Goal: Navigation & Orientation: Find specific page/section

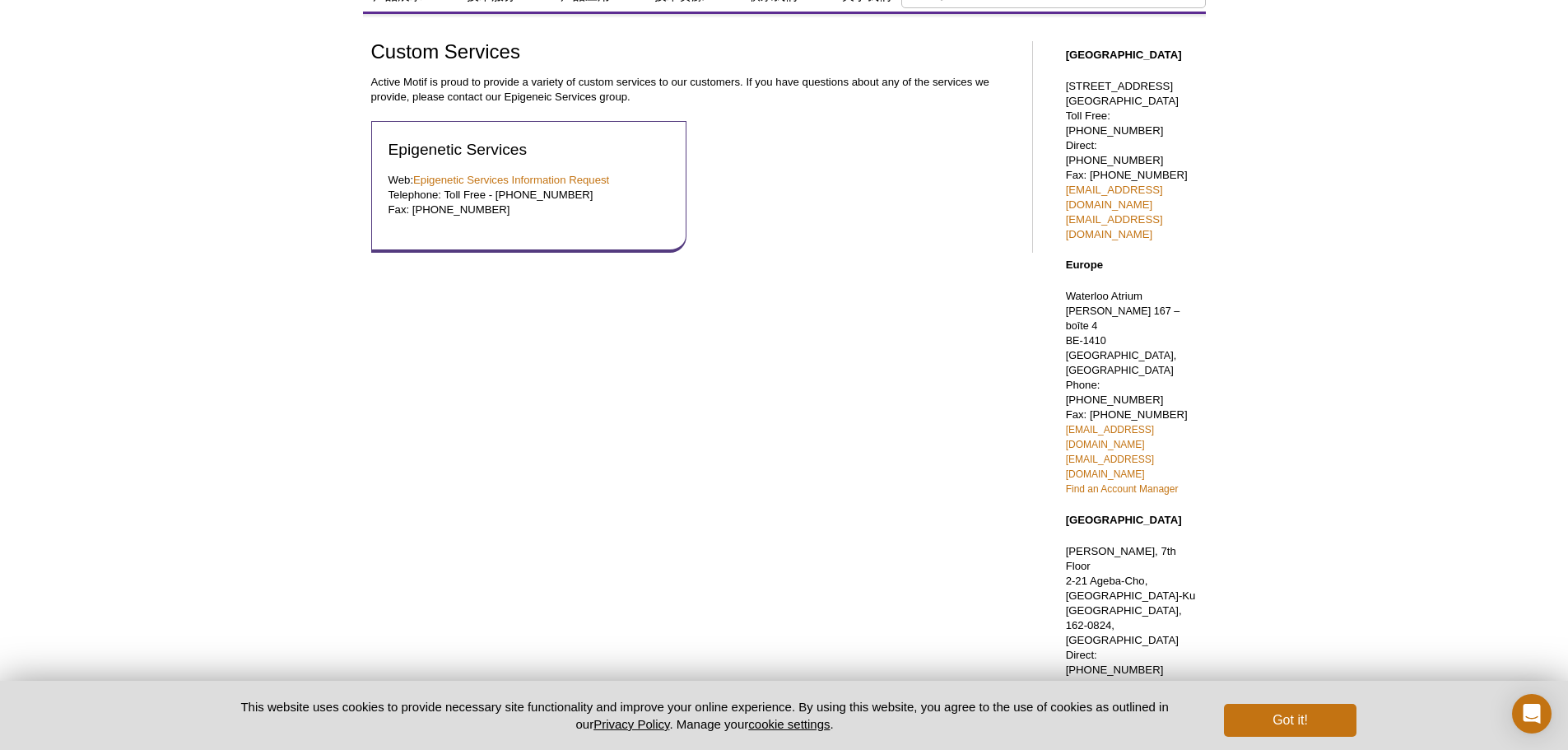
scroll to position [208, 0]
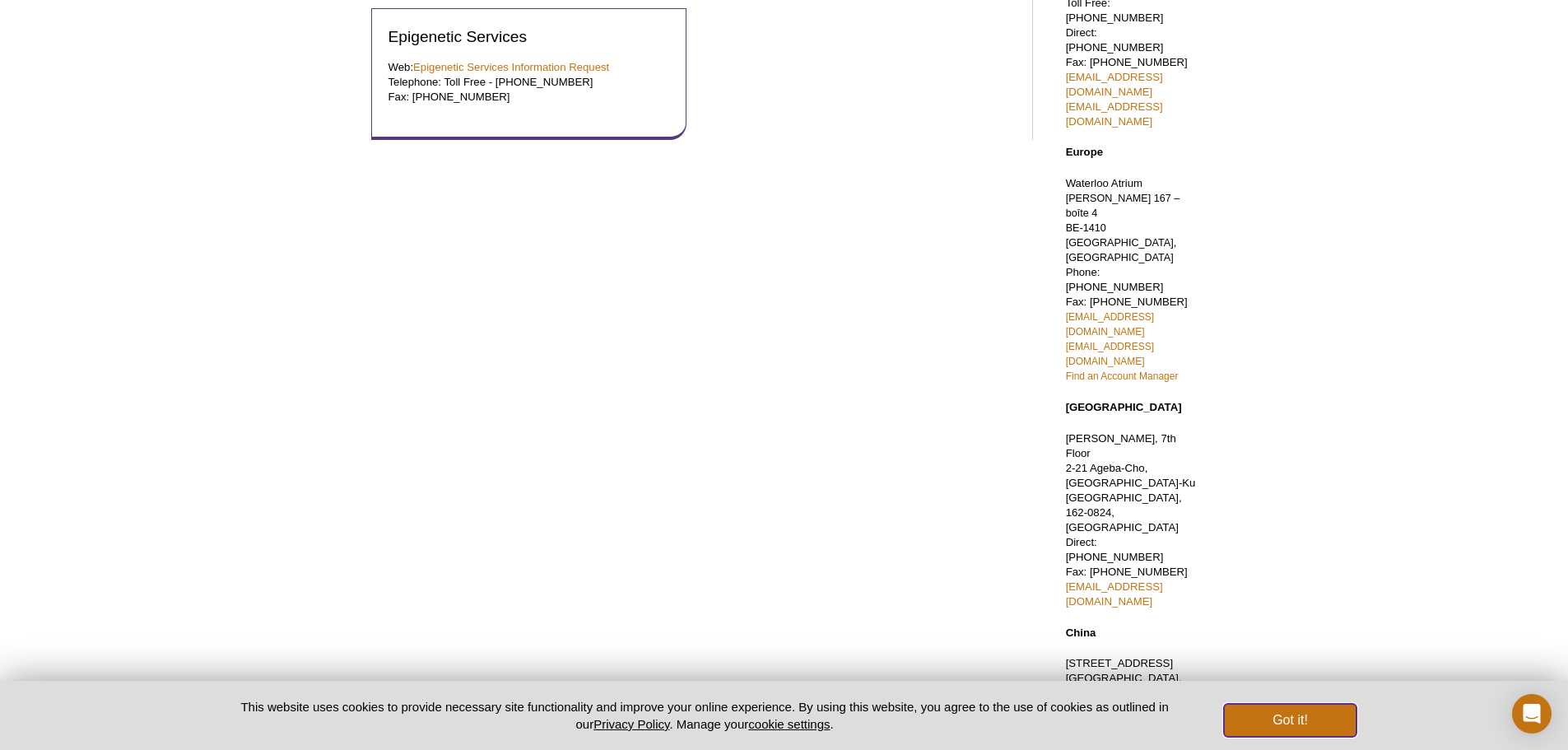
click at [1292, 722] on button "Got it!" at bounding box center [1290, 721] width 132 height 33
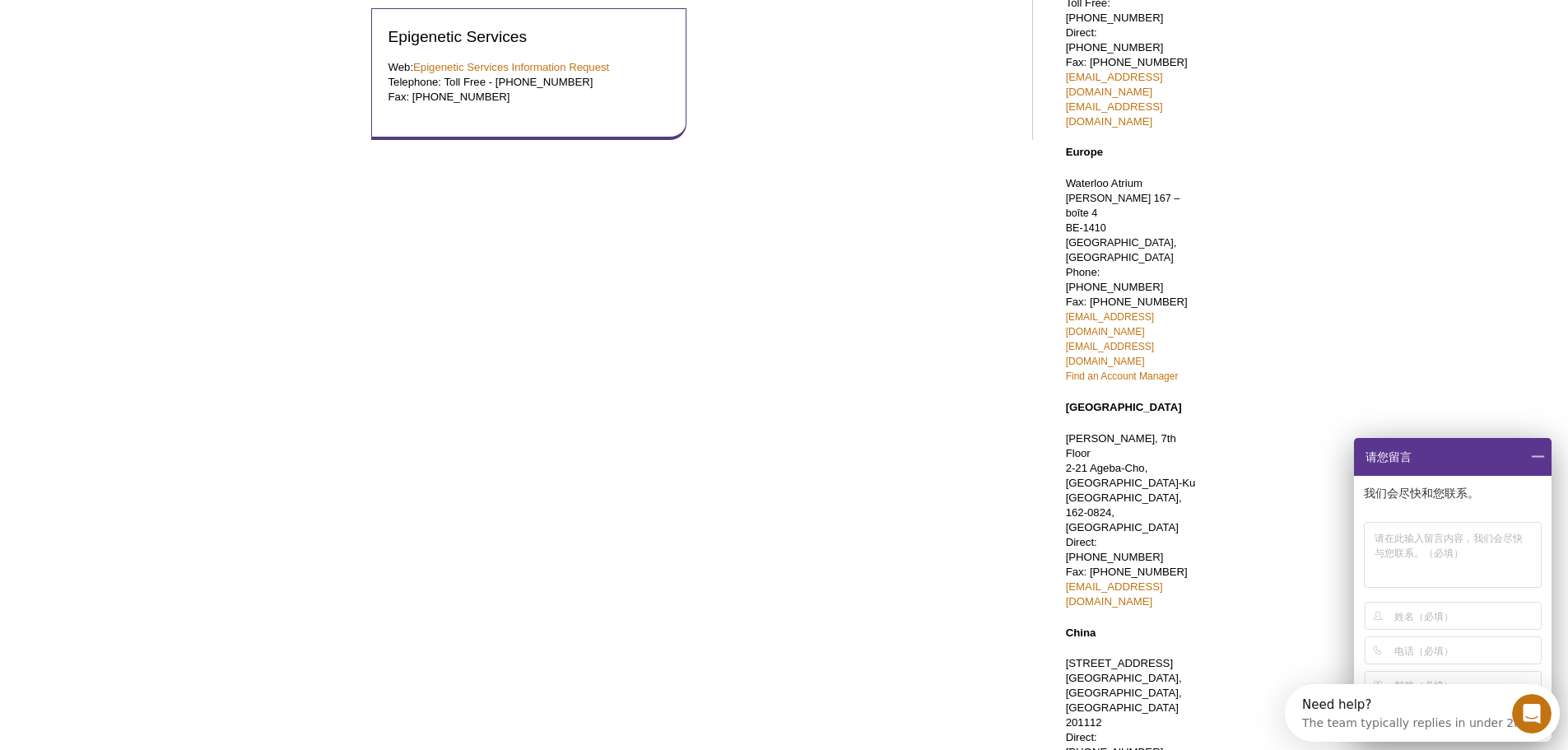
scroll to position [0, 0]
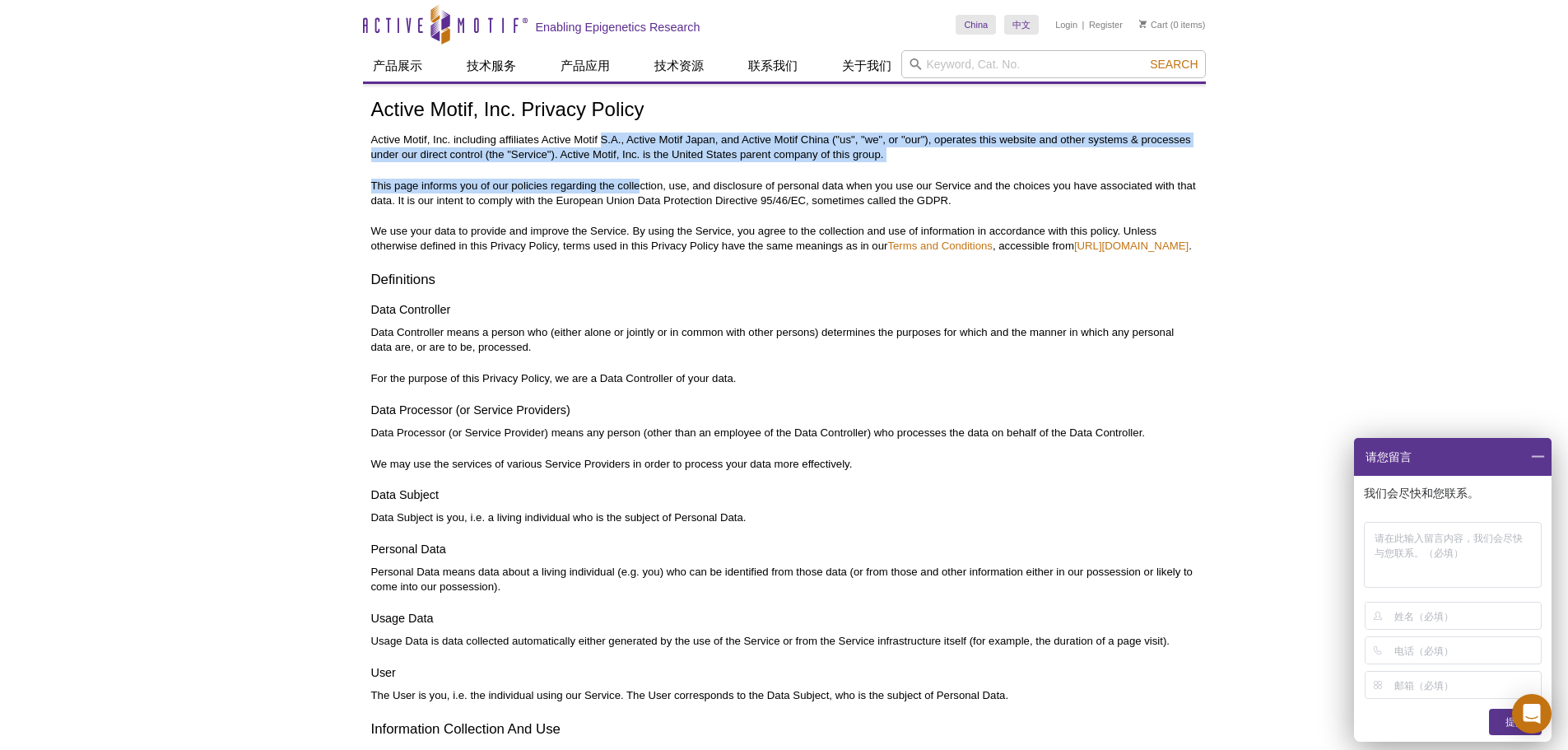
drag, startPoint x: 600, startPoint y: 133, endPoint x: 639, endPoint y: 167, distance: 51.7
click at [591, 179] on p "This page informs you of our policies regarding the collection, use, and disclo…" at bounding box center [784, 193] width 826 height 29
drag, startPoint x: 543, startPoint y: 132, endPoint x: 692, endPoint y: 162, distance: 152.0
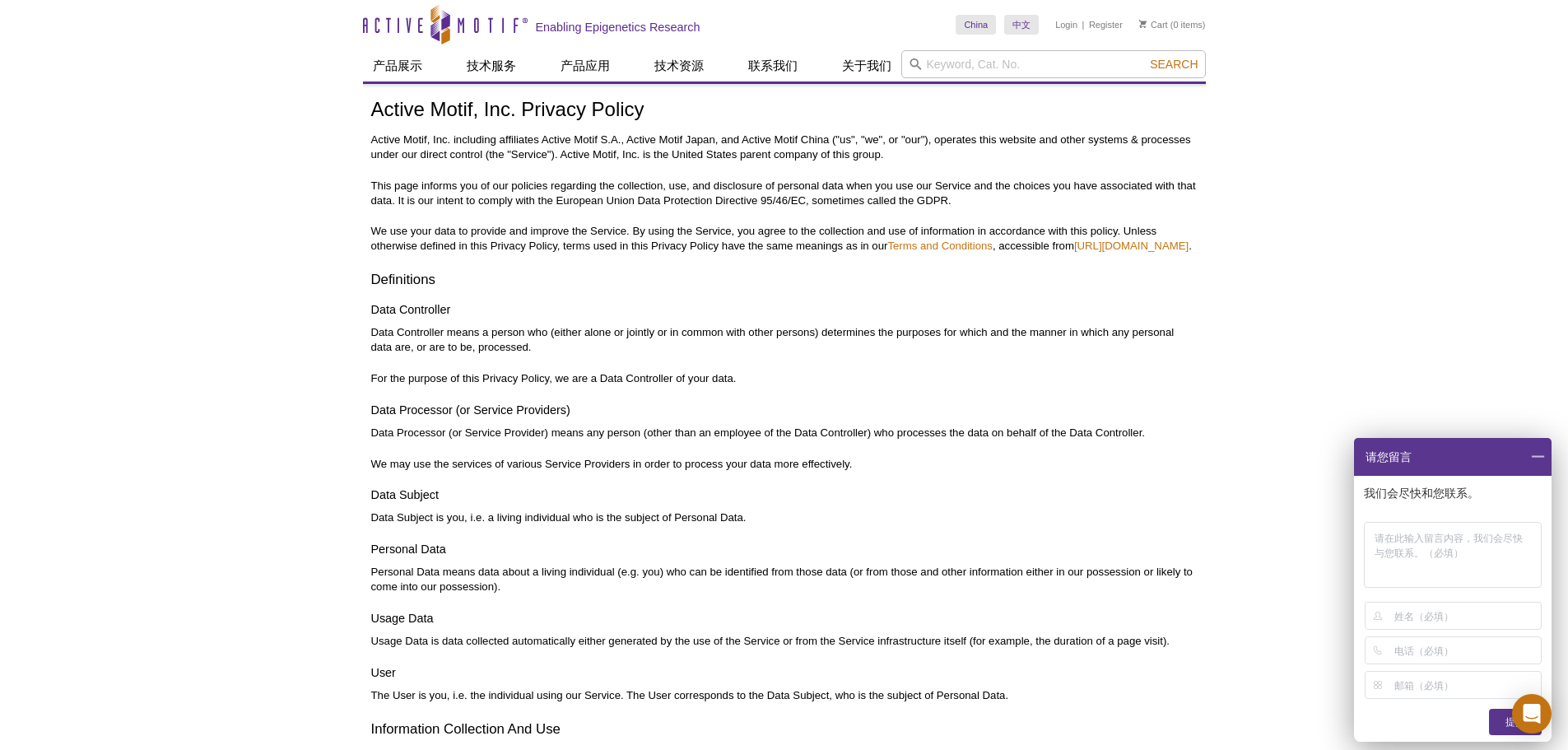
click at [910, 290] on h3 "Definitions" at bounding box center [784, 280] width 826 height 20
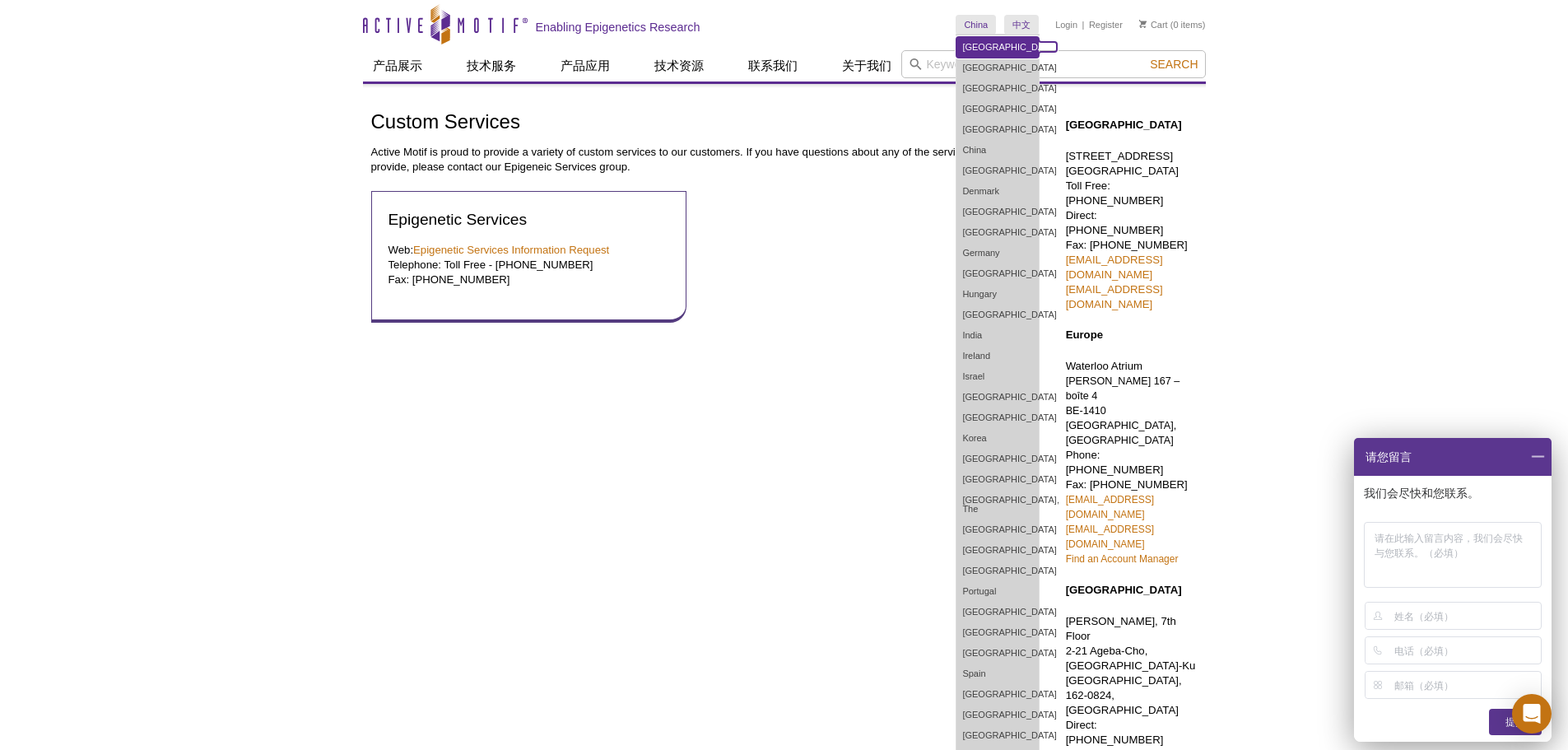
click at [981, 49] on link "[GEOGRAPHIC_DATA]" at bounding box center [997, 47] width 82 height 21
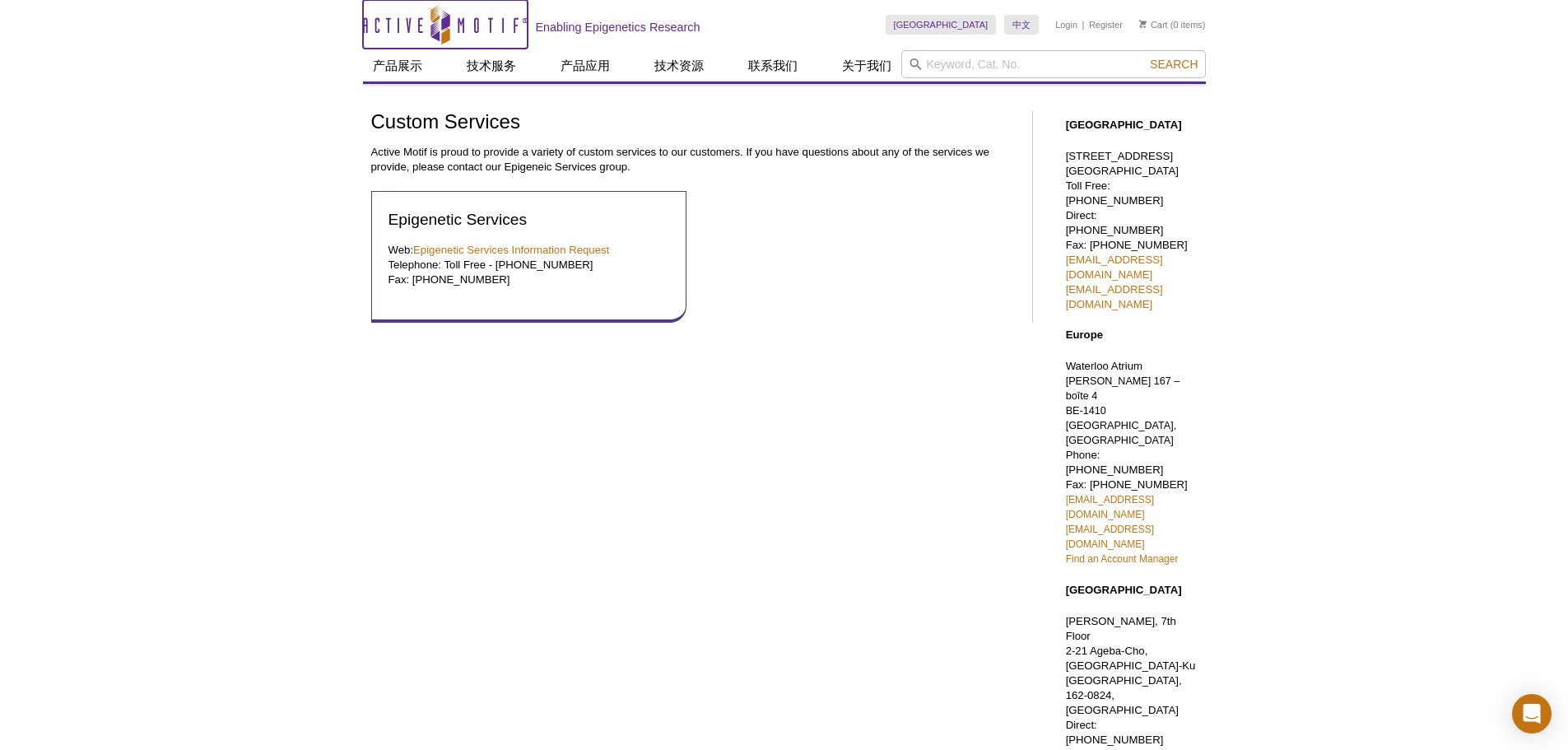
click at [428, 12] on icon "Active Motif Logo" at bounding box center [446, 24] width 164 height 41
